Goal: Task Accomplishment & Management: Manage account settings

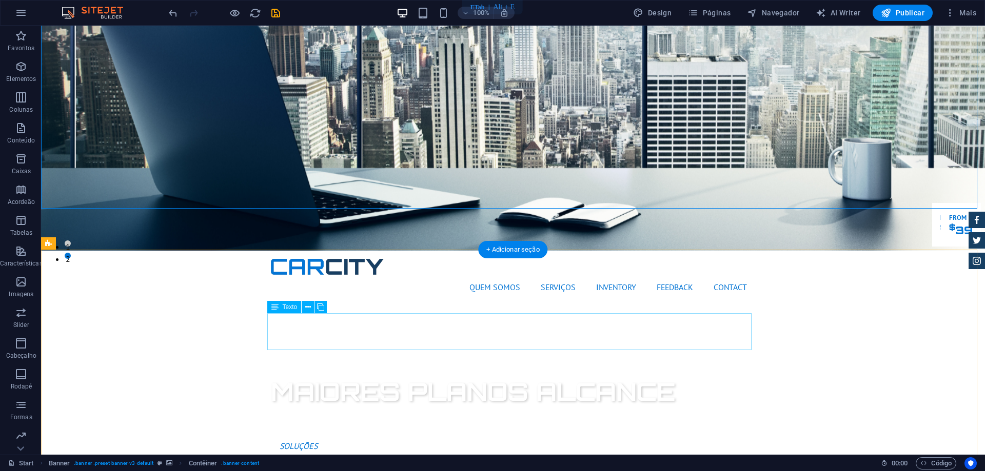
scroll to position [205, 0]
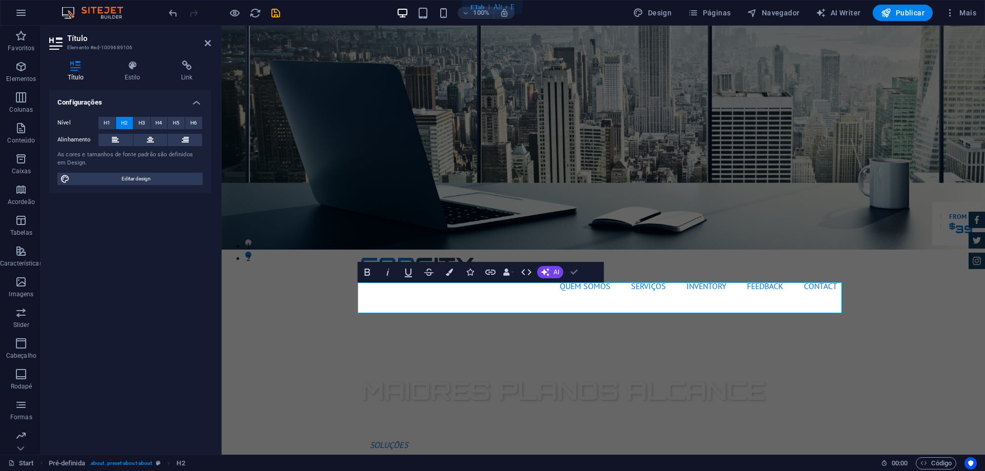
drag, startPoint x: 573, startPoint y: 271, endPoint x: 534, endPoint y: 246, distance: 46.8
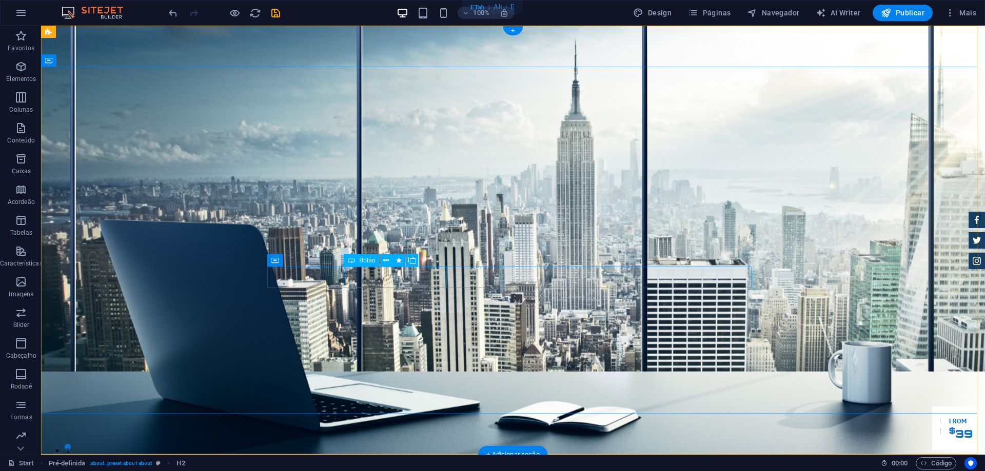
scroll to position [0, 0]
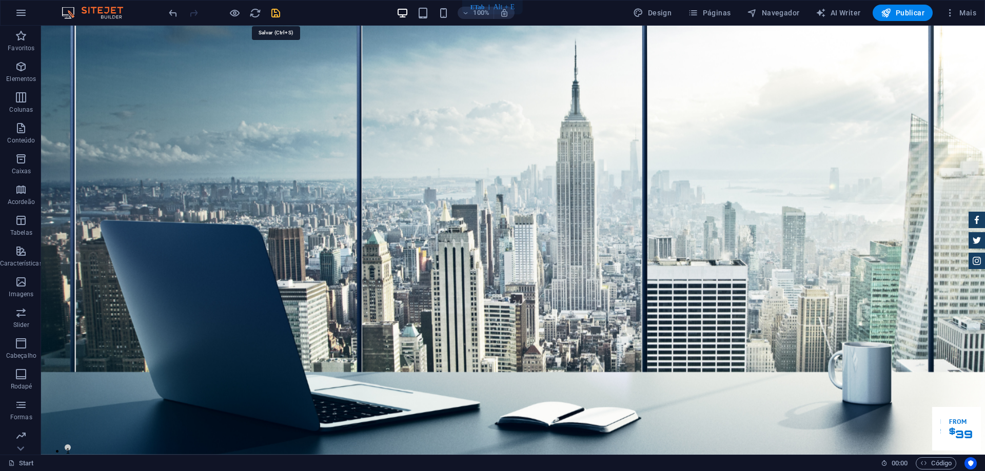
click at [276, 14] on icon "save" at bounding box center [276, 13] width 12 height 12
checkbox input "false"
click at [19, 12] on icon "button" at bounding box center [21, 13] width 12 height 12
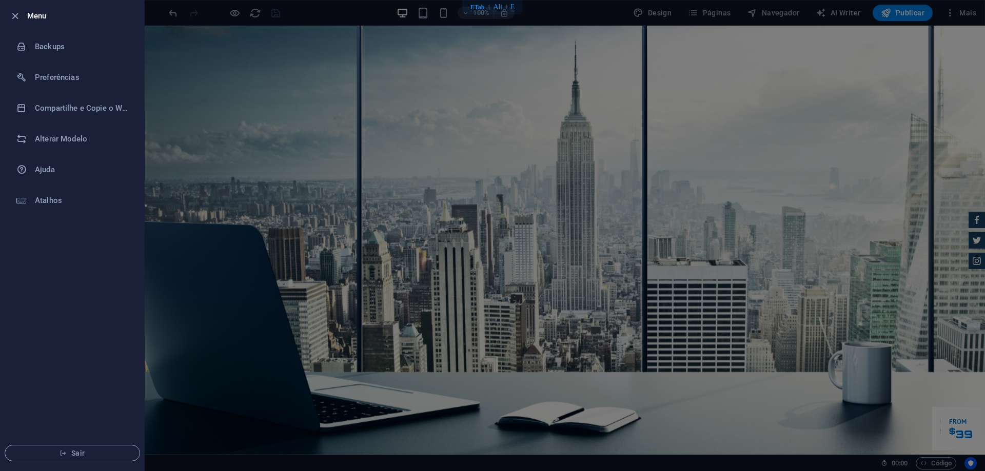
click at [19, 12] on icon "button" at bounding box center [15, 16] width 12 height 12
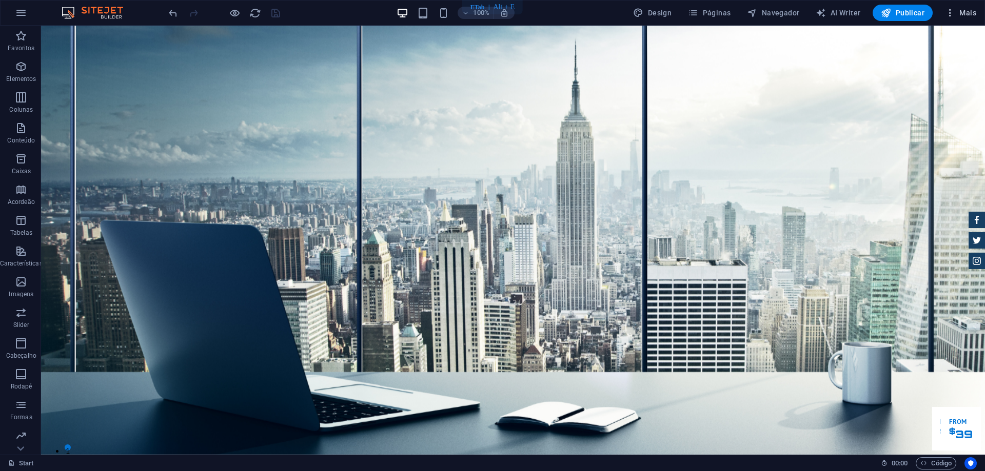
click at [950, 16] on icon "button" at bounding box center [950, 13] width 10 height 10
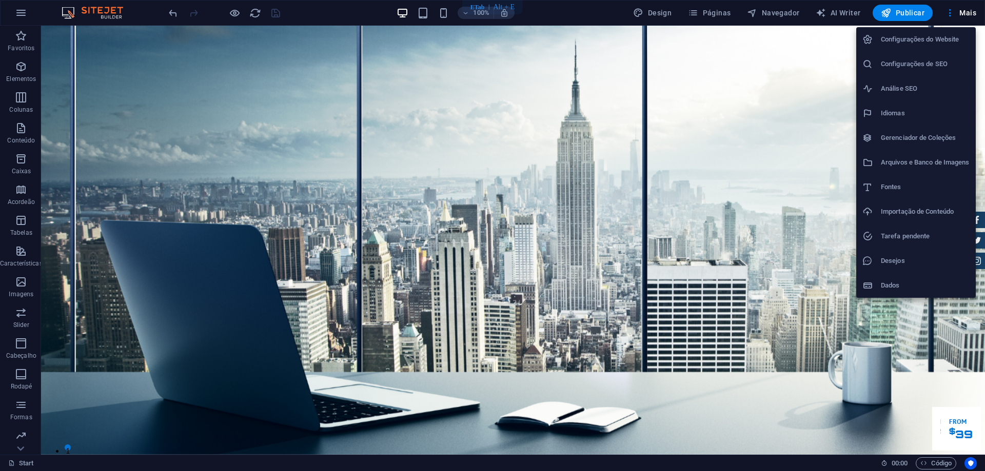
click at [931, 42] on h6 "Configurações do Website" at bounding box center [924, 39] width 89 height 12
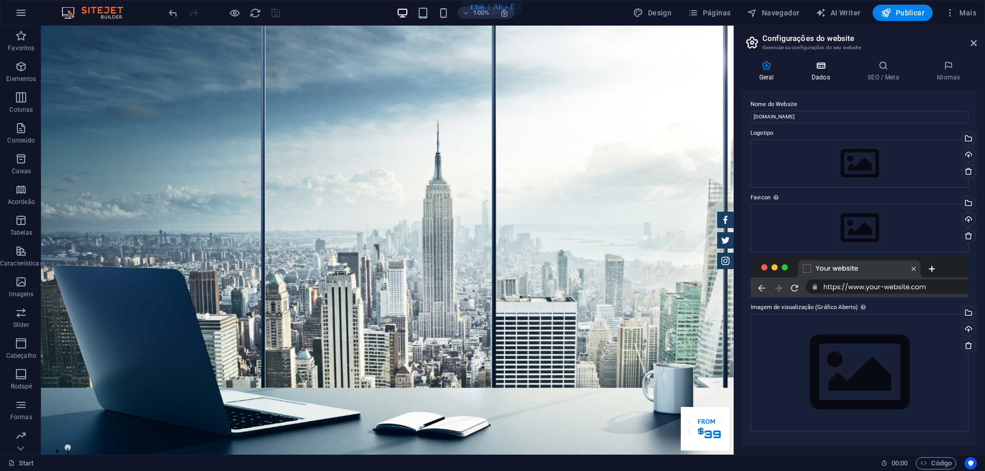
click at [815, 66] on icon at bounding box center [820, 66] width 52 height 10
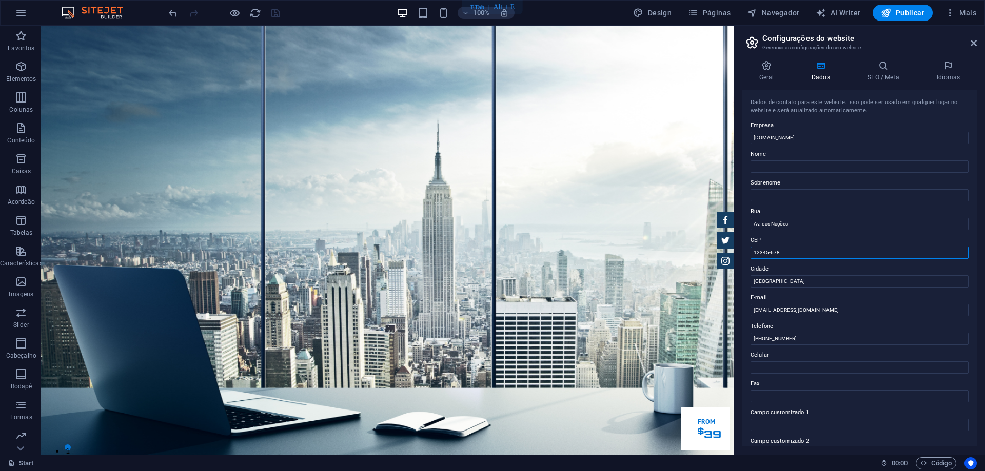
drag, startPoint x: 829, startPoint y: 278, endPoint x: 700, endPoint y: 245, distance: 133.0
click at [828, 255] on input "12345-678" at bounding box center [859, 253] width 218 height 12
type input "1"
type input "66833-900"
type input "[PERSON_NAME]"
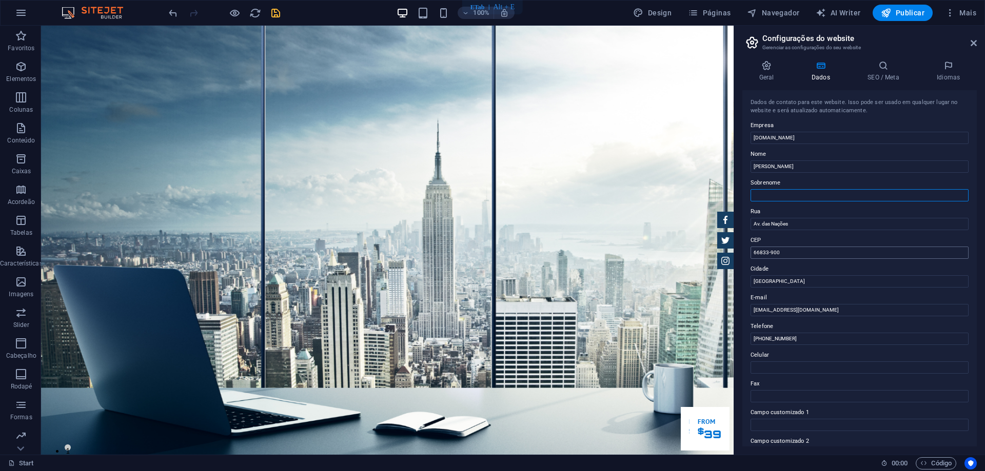
type input "[PERSON_NAME]"
click at [786, 281] on input "[GEOGRAPHIC_DATA]" at bounding box center [859, 281] width 218 height 12
type input "S"
type input "[GEOGRAPHIC_DATA]"
click at [789, 267] on label "Cidade" at bounding box center [859, 269] width 218 height 12
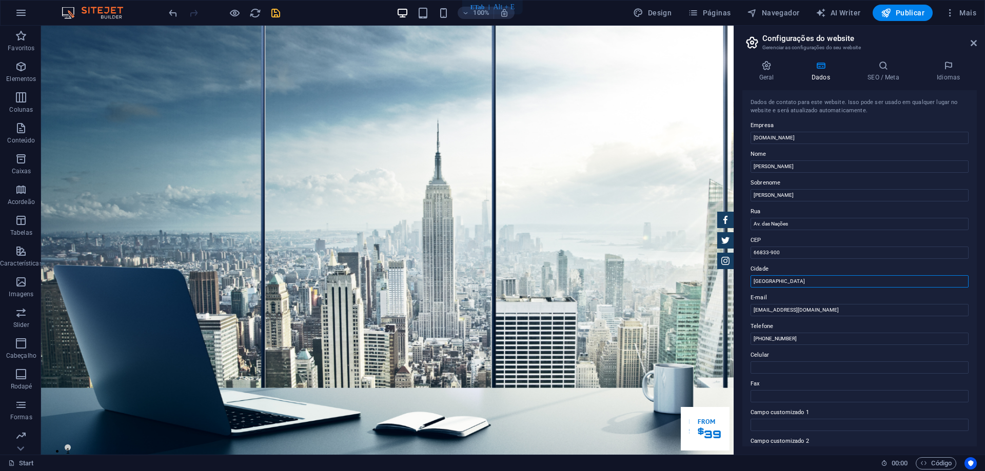
click at [789, 275] on input "[GEOGRAPHIC_DATA]" at bounding box center [859, 281] width 218 height 12
click at [760, 339] on input "[PHONE_NUMBER]" at bounding box center [859, 339] width 218 height 12
type input "[PHONE_NUMBER]"
click at [877, 68] on icon at bounding box center [883, 66] width 65 height 10
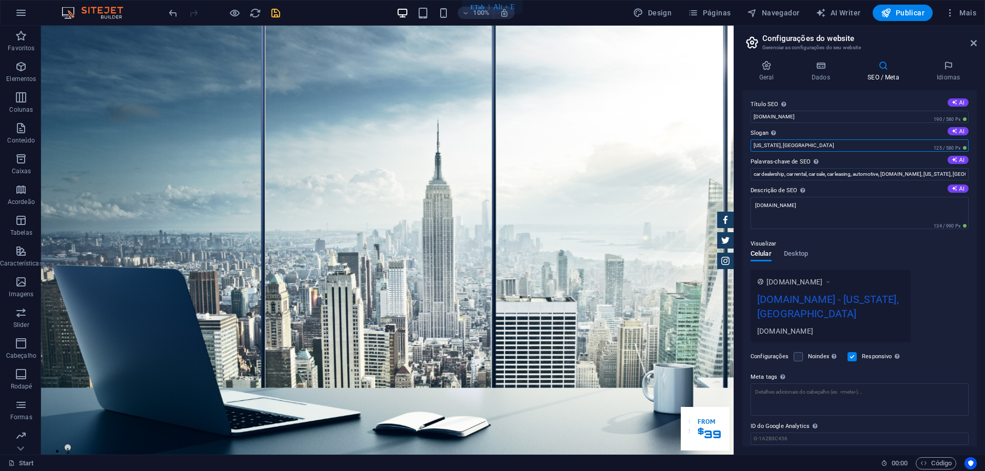
click at [803, 145] on input "[US_STATE], [GEOGRAPHIC_DATA]" at bounding box center [859, 145] width 218 height 12
type input "N"
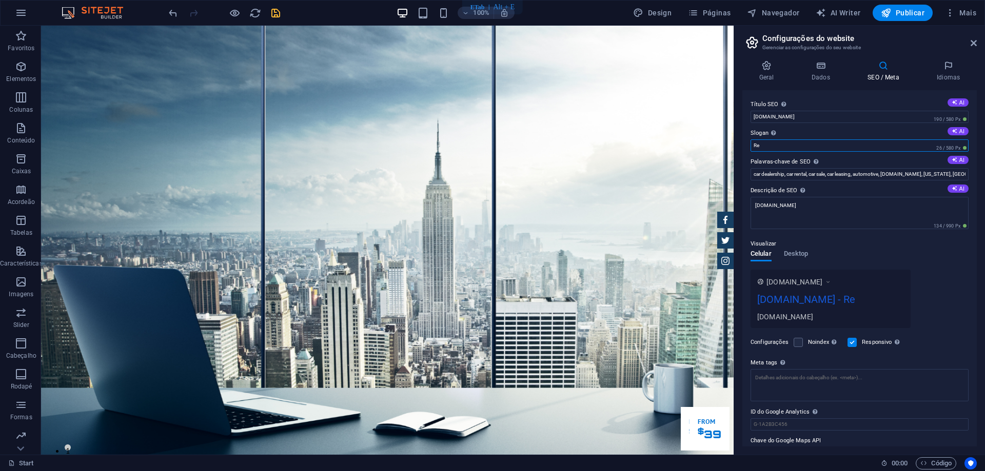
type input "R"
type input "V"
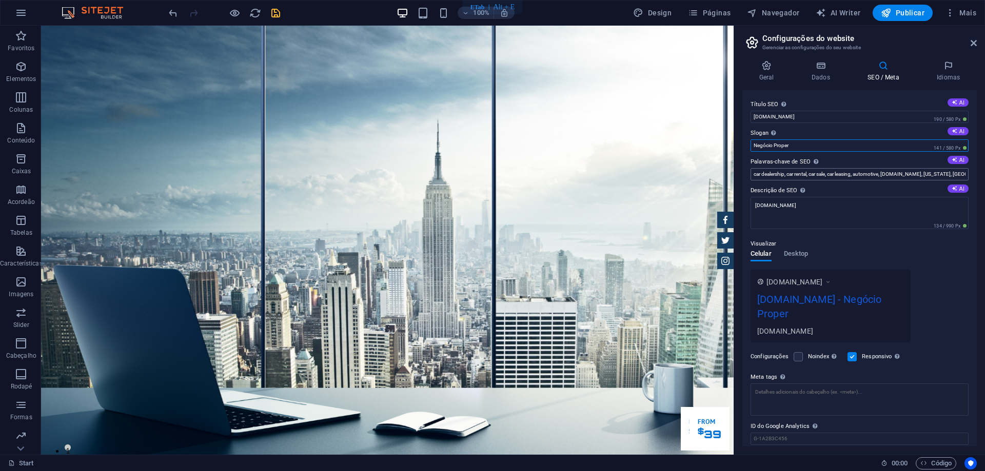
type input "Negócio Proper"
click at [817, 175] on input "car dealership, car rental, car sale, car leasing, automotive, [DOMAIN_NAME], […" at bounding box center [859, 174] width 218 height 12
type input "ERP, AUTOMATIZAÇÃO"
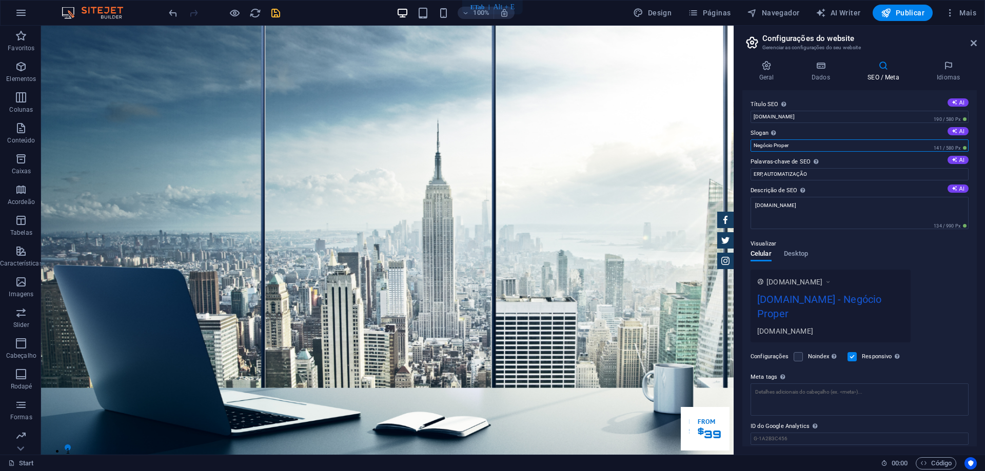
click at [810, 145] on input "Negócio Proper" at bounding box center [859, 145] width 218 height 12
type input "[PERSON_NAME]"
click at [943, 72] on h4 "Idiomas" at bounding box center [947, 72] width 57 height 22
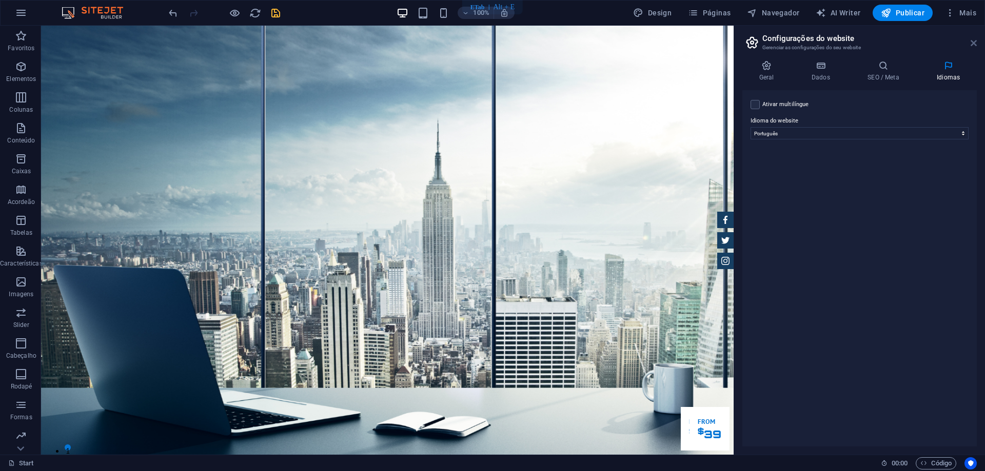
click at [973, 43] on icon at bounding box center [973, 43] width 6 height 8
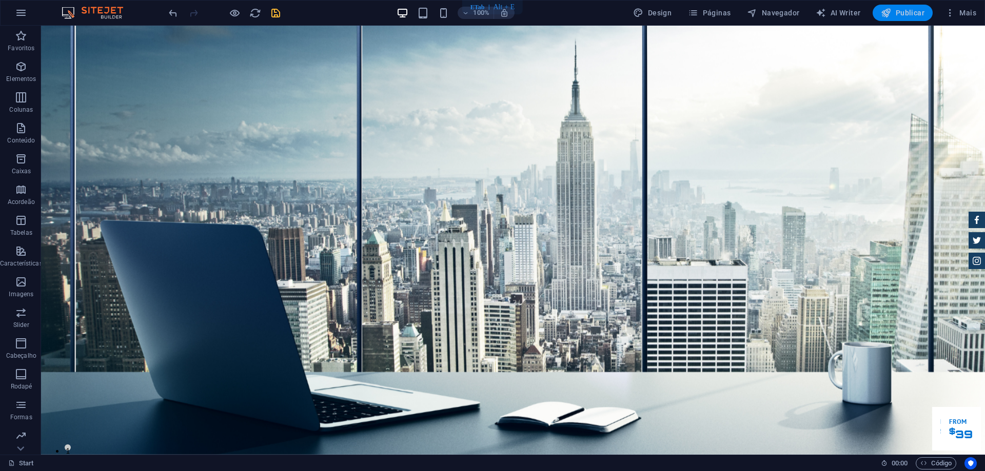
click at [900, 11] on span "Publicar" at bounding box center [902, 13] width 44 height 10
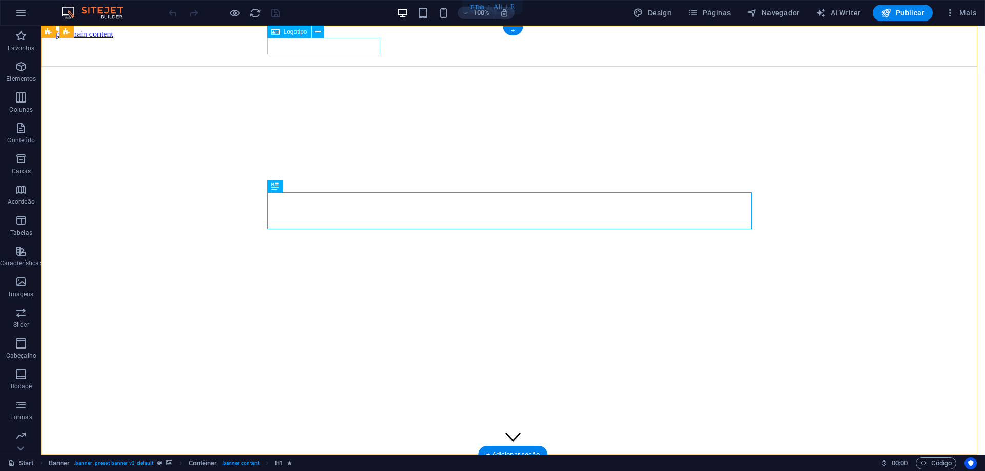
click at [313, 468] on div at bounding box center [512, 477] width 935 height 18
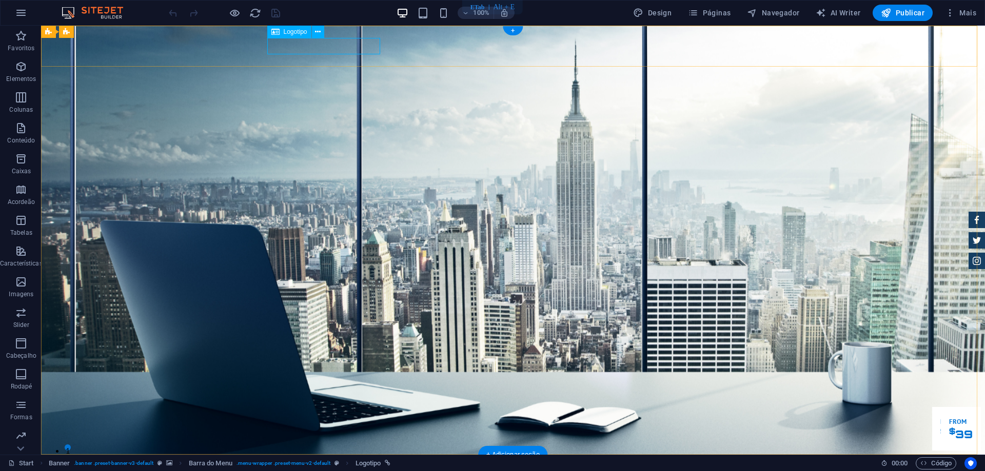
click at [316, 463] on div at bounding box center [513, 471] width 484 height 16
select select "px"
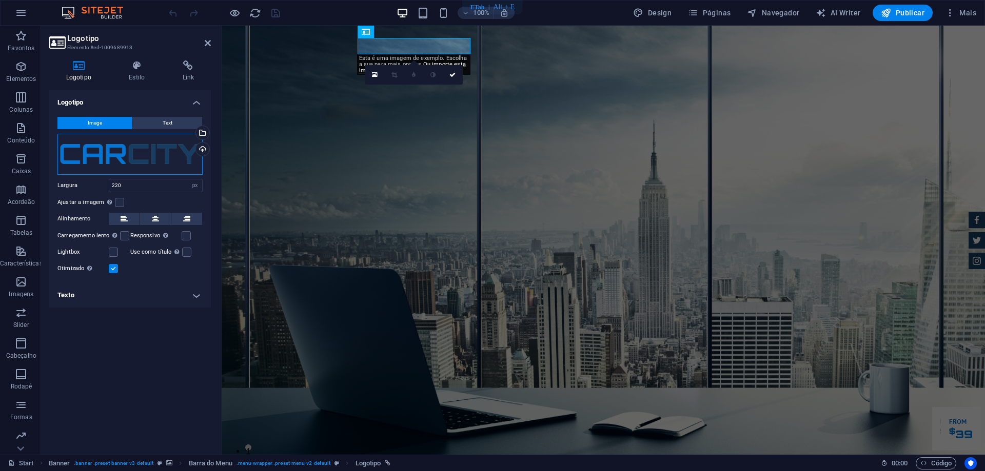
click at [161, 149] on div "Arraste os arquivos aqui, clique para escolher os arquivos ou selecione os arqu…" at bounding box center [129, 154] width 145 height 41
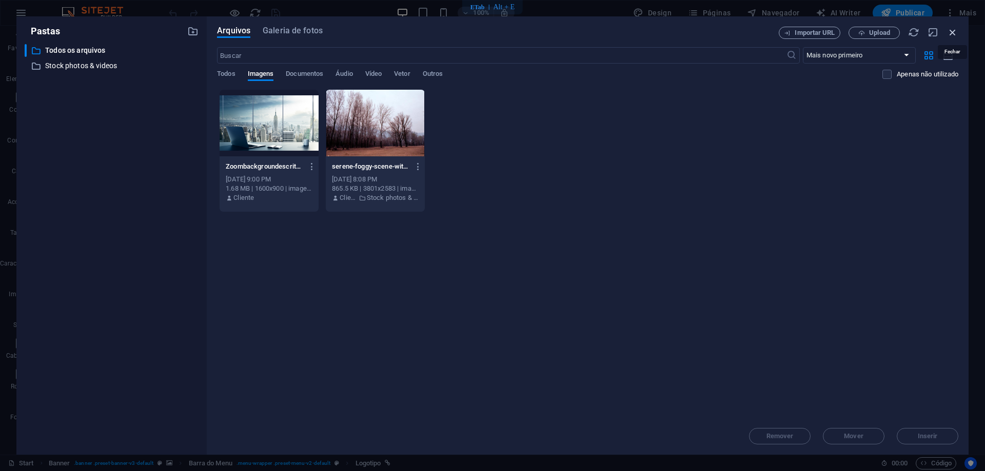
drag, startPoint x: 951, startPoint y: 31, endPoint x: 128, endPoint y: 50, distance: 822.8
click at [951, 31] on icon "button" at bounding box center [952, 32] width 11 height 11
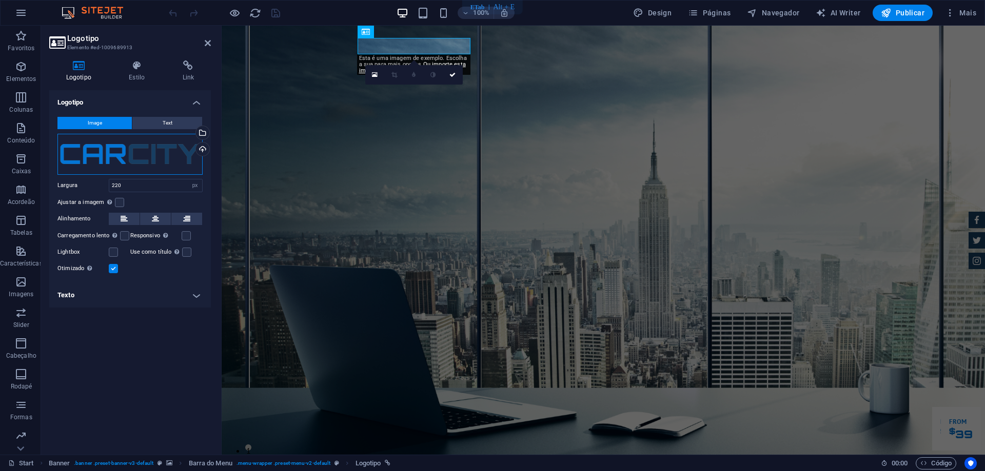
click at [160, 158] on div "Arraste os arquivos aqui, clique para escolher os arquivos ou selecione os arqu…" at bounding box center [129, 154] width 145 height 41
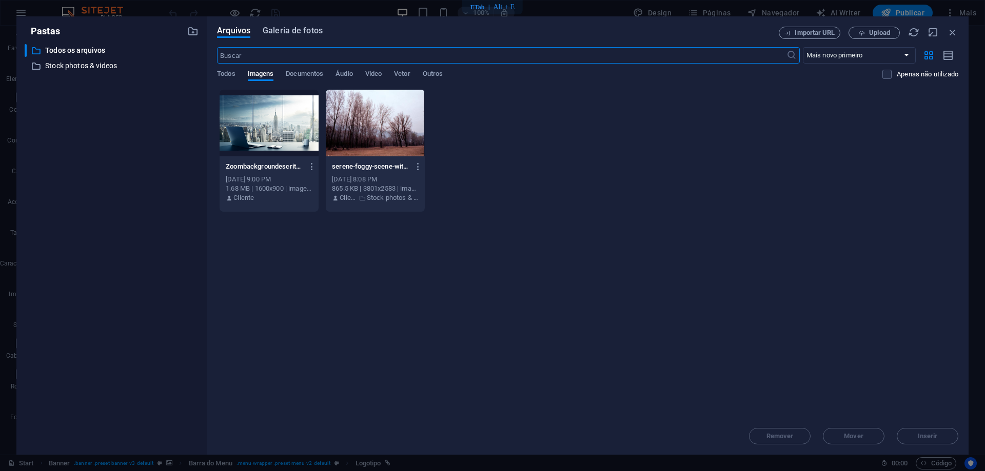
click at [303, 33] on span "Galeria de fotos" at bounding box center [293, 31] width 60 height 12
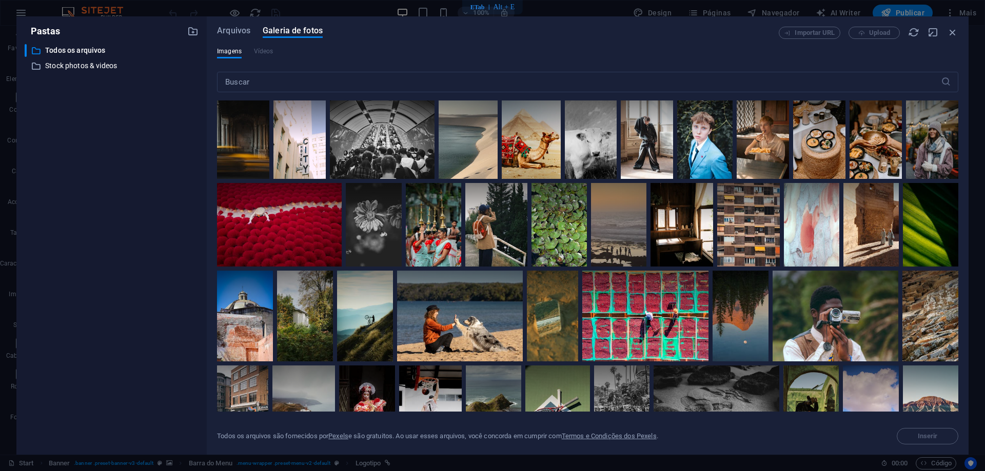
click at [877, 31] on div "Importar URL Upload" at bounding box center [867, 33] width 179 height 12
click at [949, 31] on icon "button" at bounding box center [952, 32] width 11 height 11
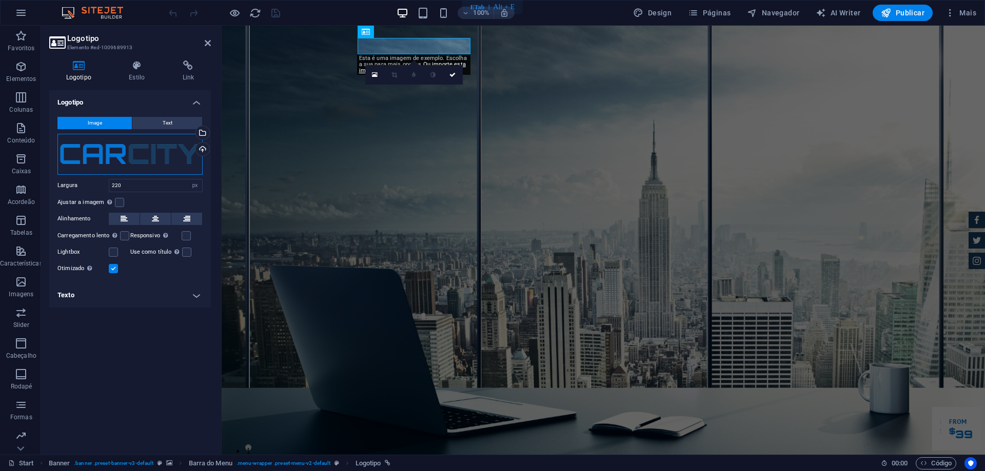
click at [104, 155] on div "Arraste os arquivos aqui, clique para escolher os arquivos ou selecione os arqu…" at bounding box center [129, 154] width 145 height 41
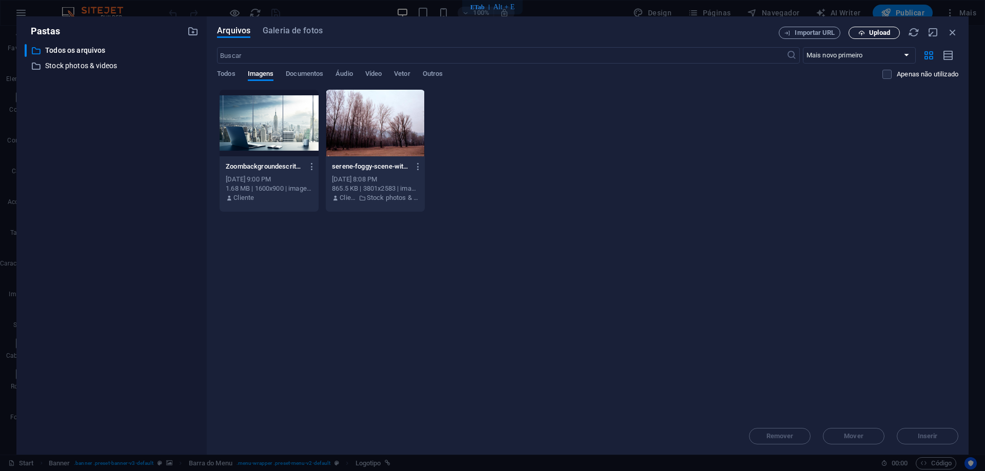
click at [871, 32] on span "Upload" at bounding box center [879, 33] width 21 height 6
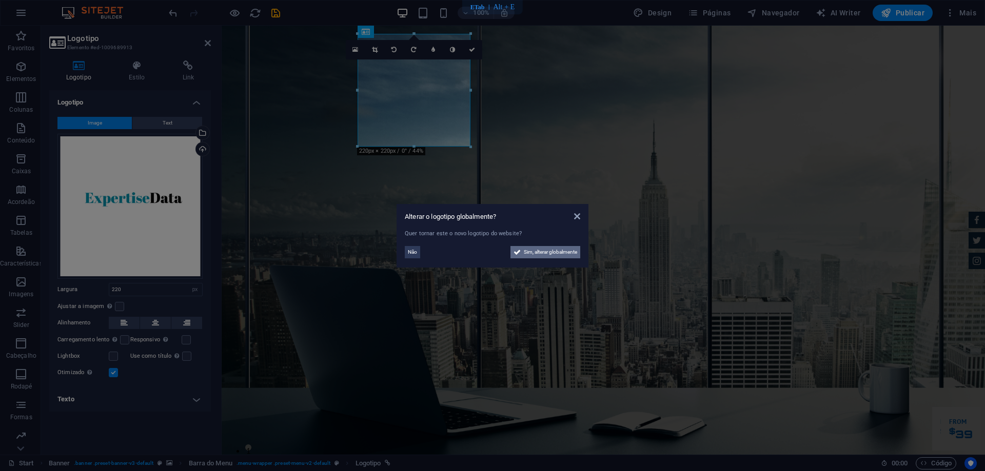
click at [551, 253] on span "Sim, alterar globalmente" at bounding box center [550, 252] width 53 height 12
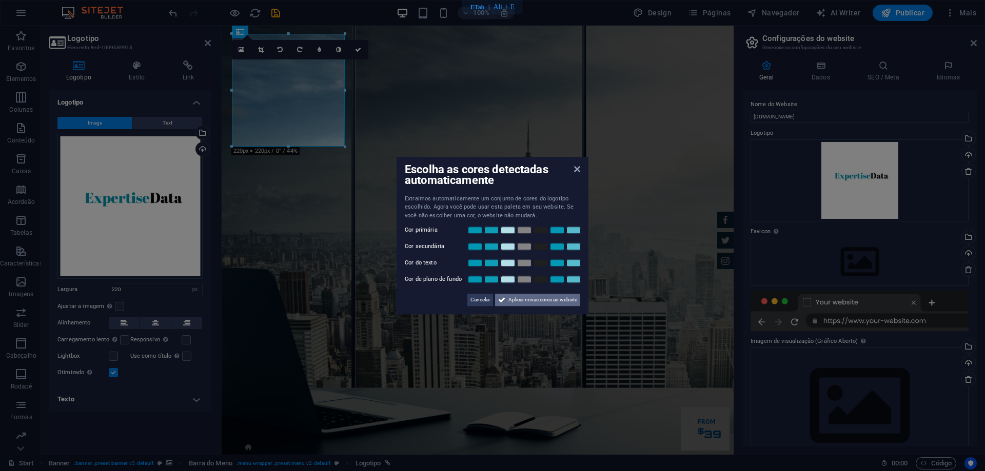
click at [528, 300] on span "Aplicar novas cores ao website" at bounding box center [542, 300] width 69 height 12
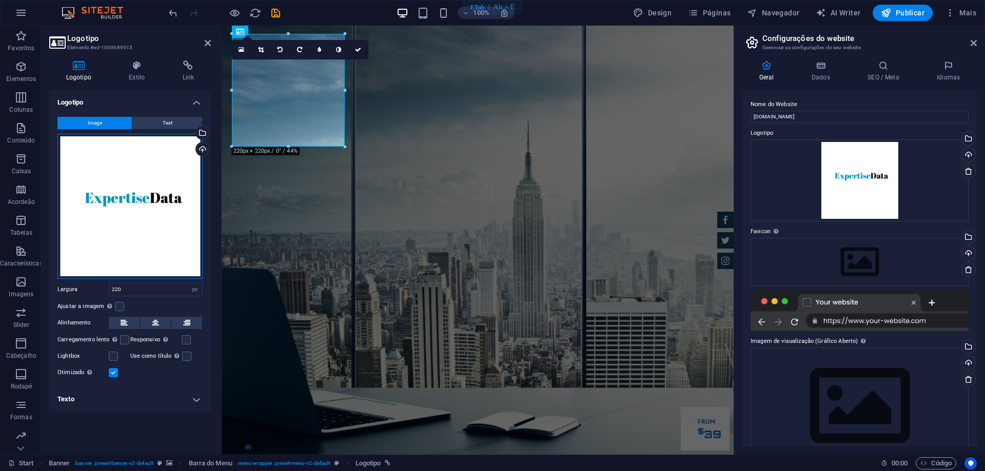
click at [166, 201] on div "Arraste os arquivos aqui, clique para escolher os arquivos ou selecione os arqu…" at bounding box center [129, 206] width 145 height 145
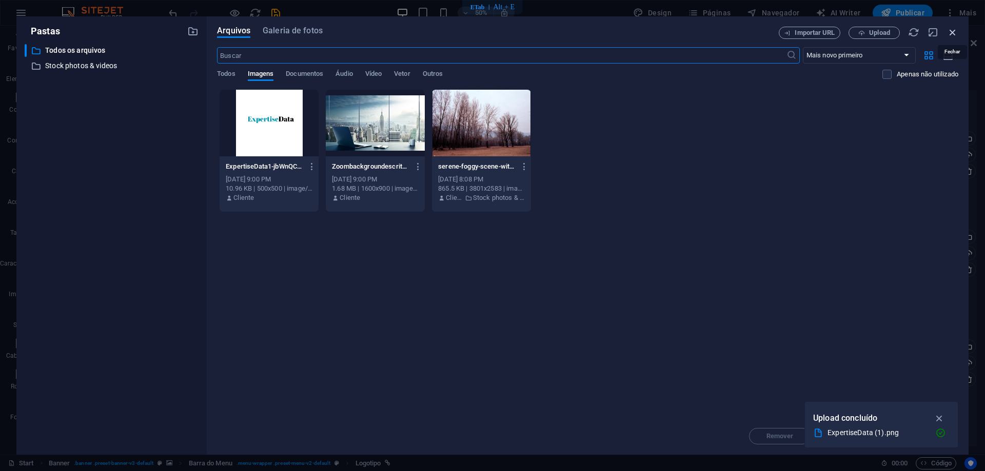
click at [955, 32] on icon "button" at bounding box center [952, 32] width 11 height 11
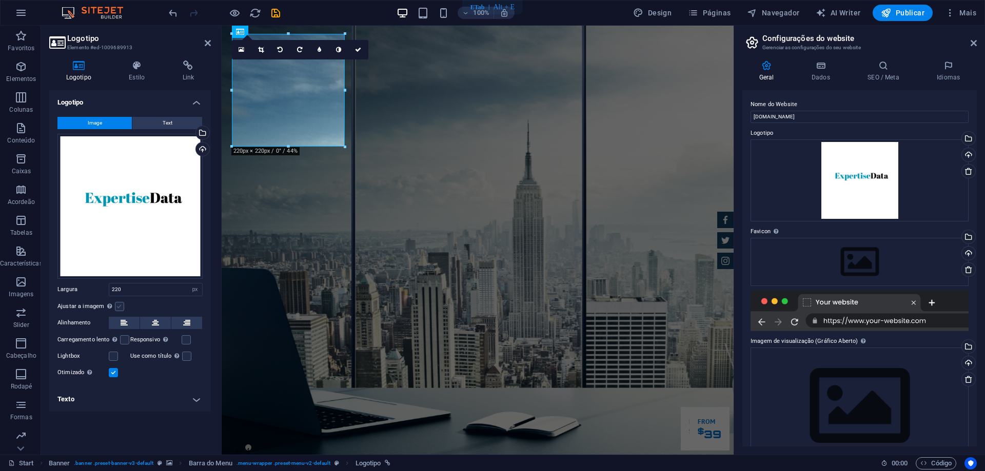
click at [117, 306] on label at bounding box center [119, 306] width 9 height 9
click at [0, 0] on input "Ajustar a imagem Ajustar a imagem automaticamente a uma largura e altura fixas" at bounding box center [0, 0] width 0 height 0
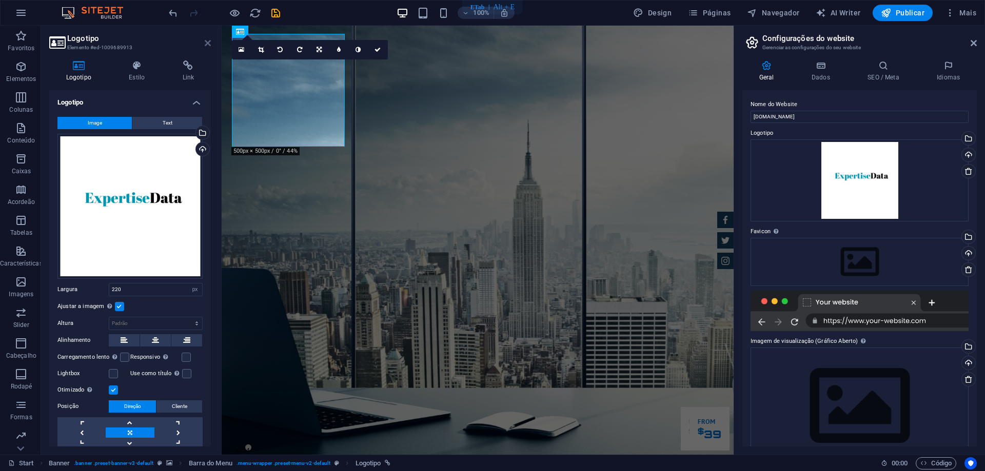
drag, startPoint x: 207, startPoint y: 41, endPoint x: 166, endPoint y: 28, distance: 43.3
click at [207, 41] on icon at bounding box center [208, 43] width 6 height 8
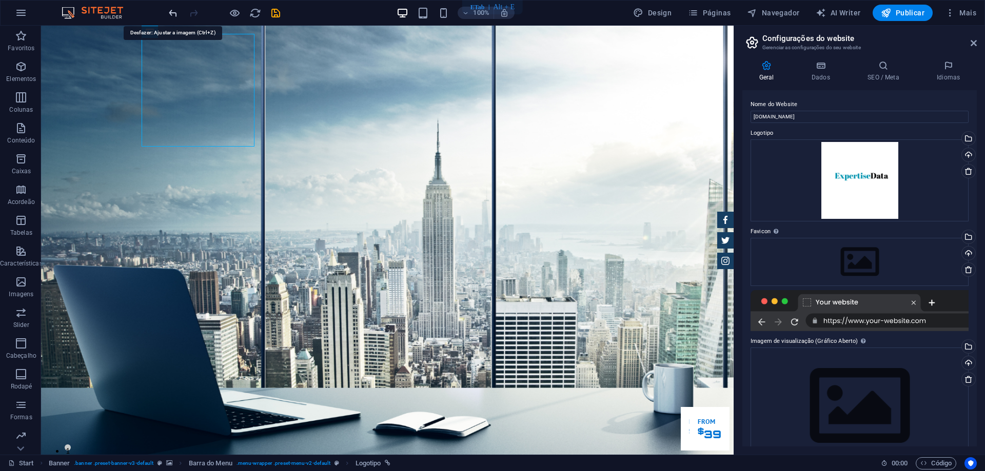
click at [171, 13] on icon "undo" at bounding box center [173, 13] width 12 height 12
click at [171, 12] on icon "undo" at bounding box center [173, 13] width 12 height 12
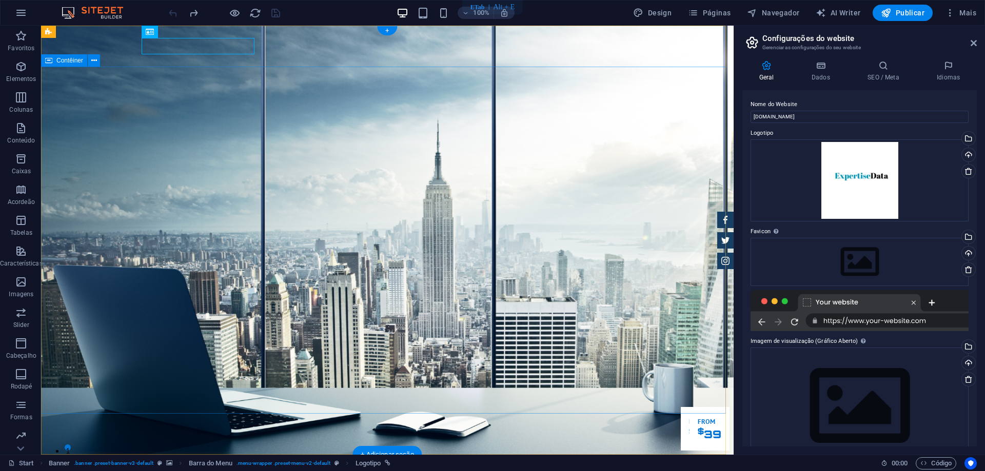
click at [215, 463] on div at bounding box center [387, 471] width 484 height 16
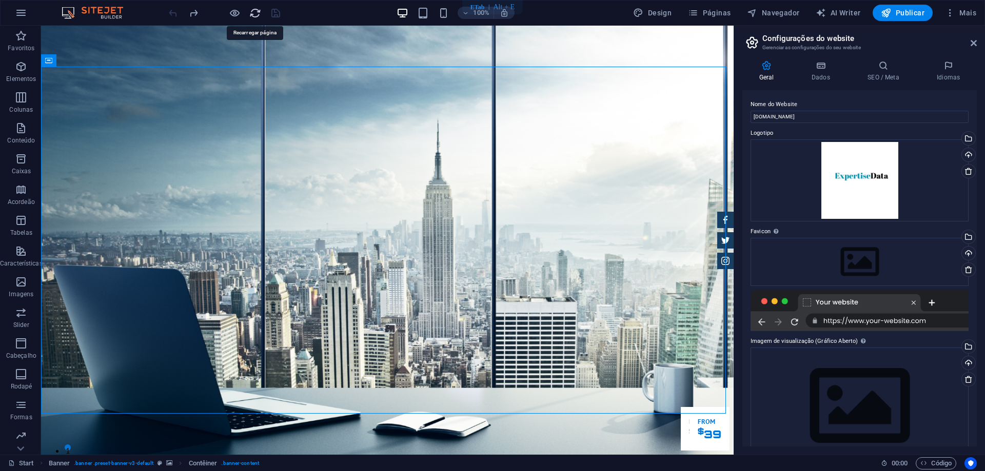
click at [252, 14] on icon "reload" at bounding box center [255, 13] width 12 height 12
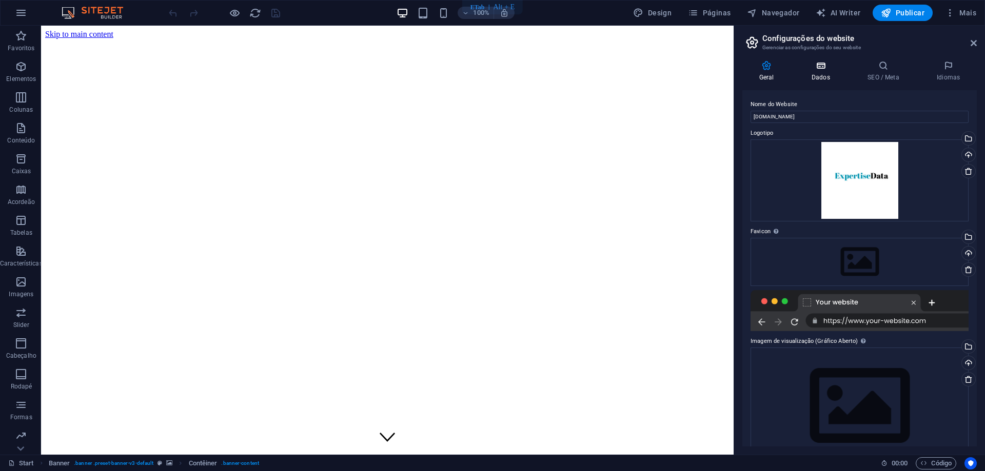
click at [822, 66] on icon at bounding box center [820, 66] width 52 height 10
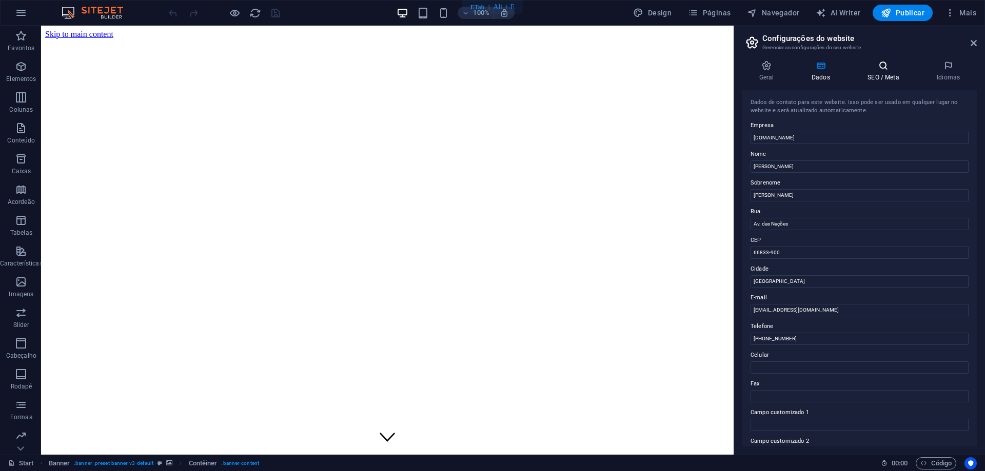
click at [873, 64] on icon at bounding box center [883, 66] width 65 height 10
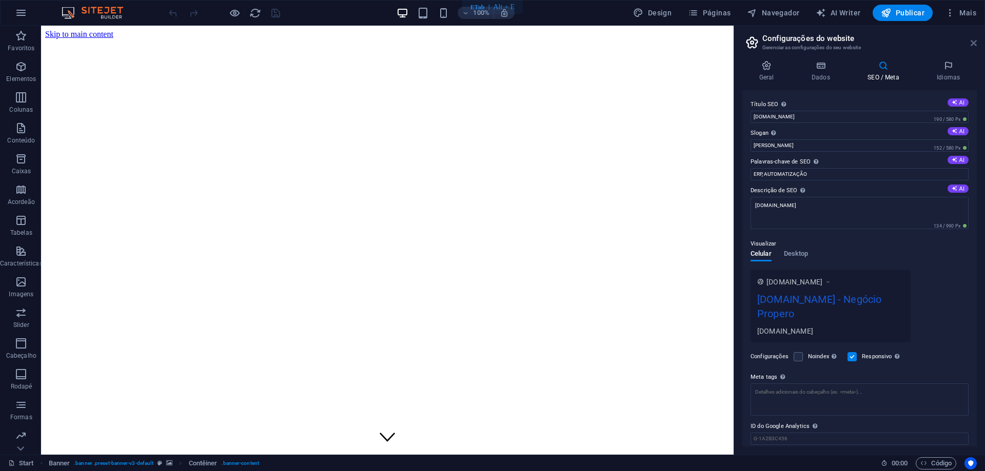
click at [971, 43] on icon at bounding box center [973, 43] width 6 height 8
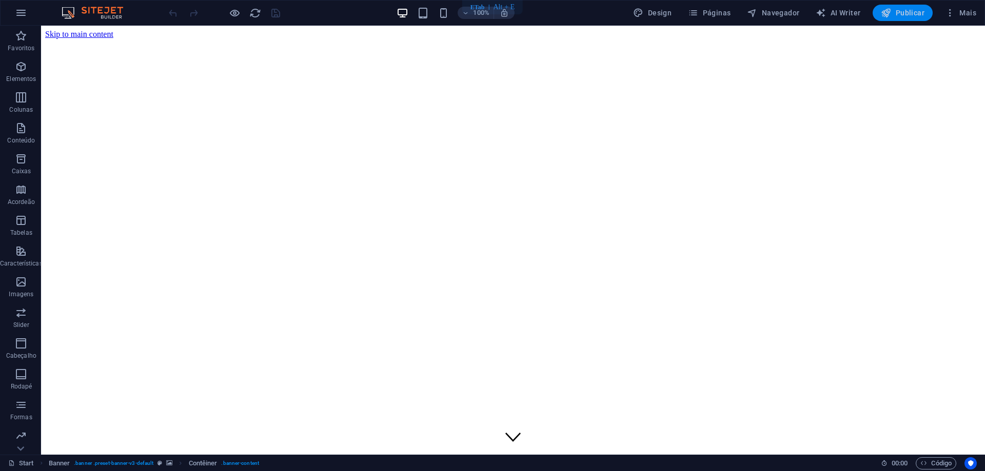
click at [907, 13] on span "Publicar" at bounding box center [902, 13] width 44 height 10
